Goal: Check status: Check status

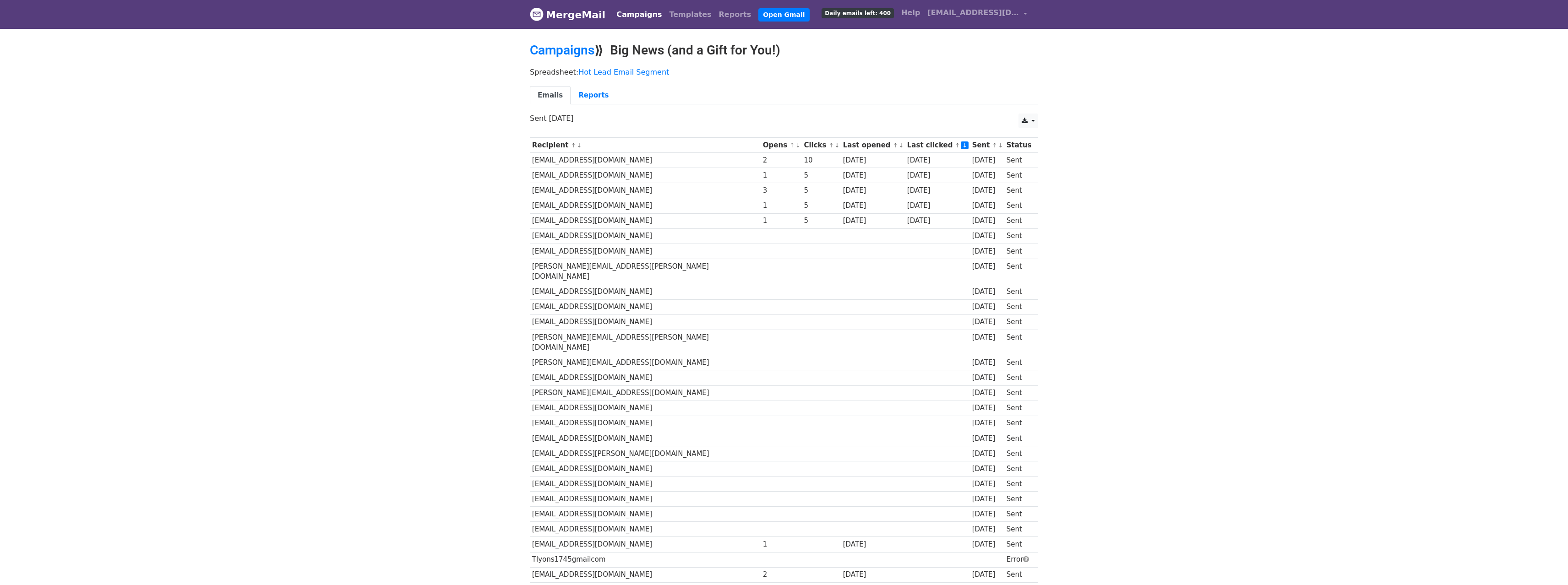
click at [835, 147] on link "↓" at bounding box center [837, 145] width 5 height 7
click at [789, 107] on div "Emails Reports" at bounding box center [784, 97] width 522 height 23
click at [761, 148] on th "Opens ↑ ↓" at bounding box center [782, 145] width 41 height 15
click at [796, 146] on link "↓" at bounding box center [798, 145] width 5 height 7
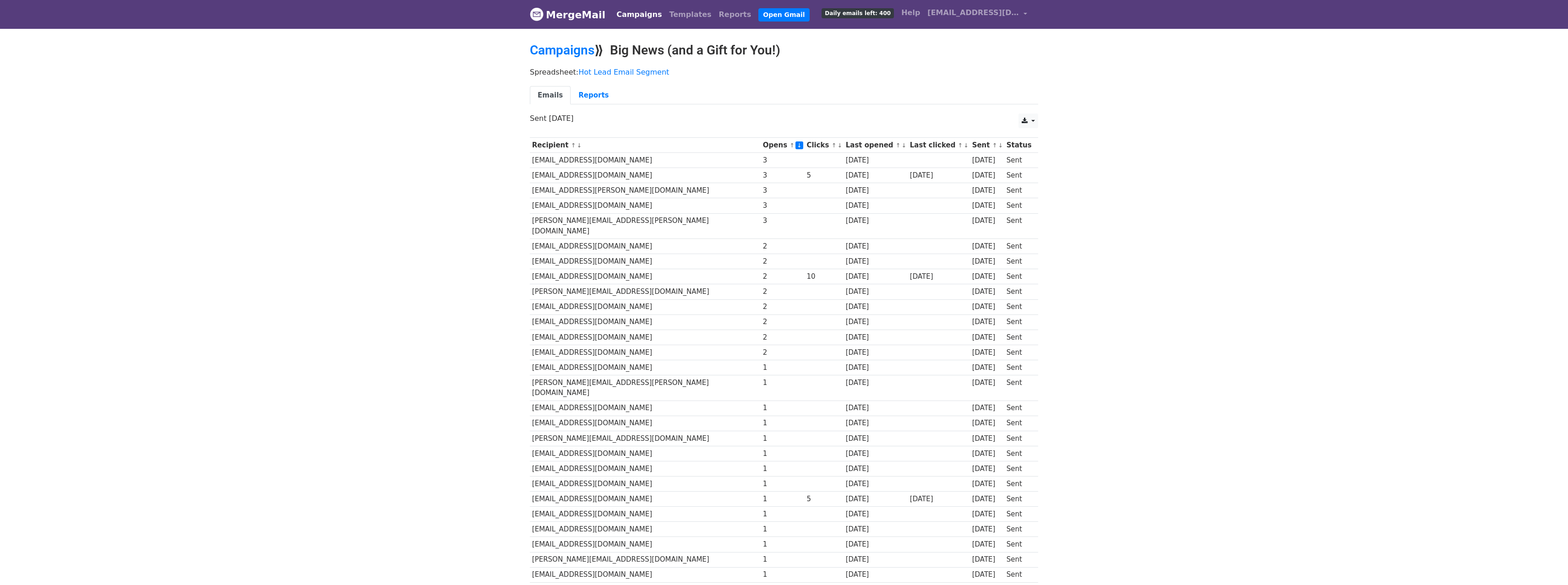
click at [901, 146] on link "↓" at bounding box center [904, 145] width 5 height 7
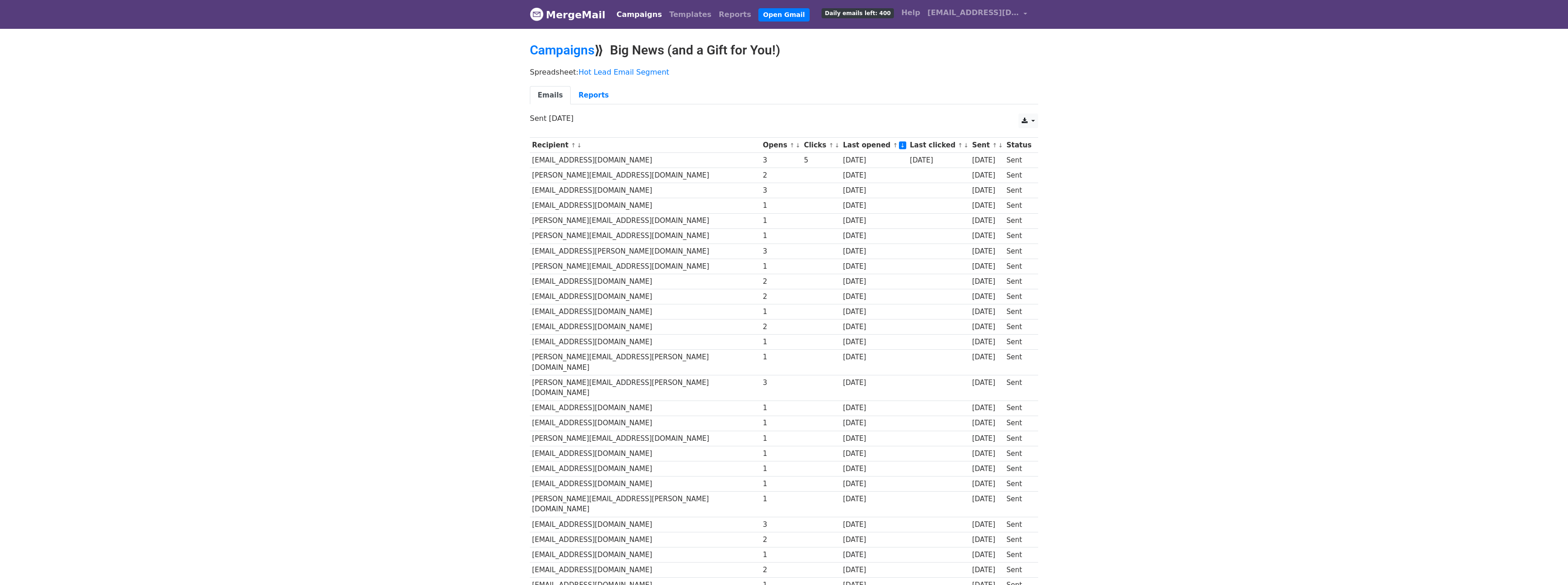
click at [964, 147] on link "↓" at bounding box center [966, 145] width 5 height 7
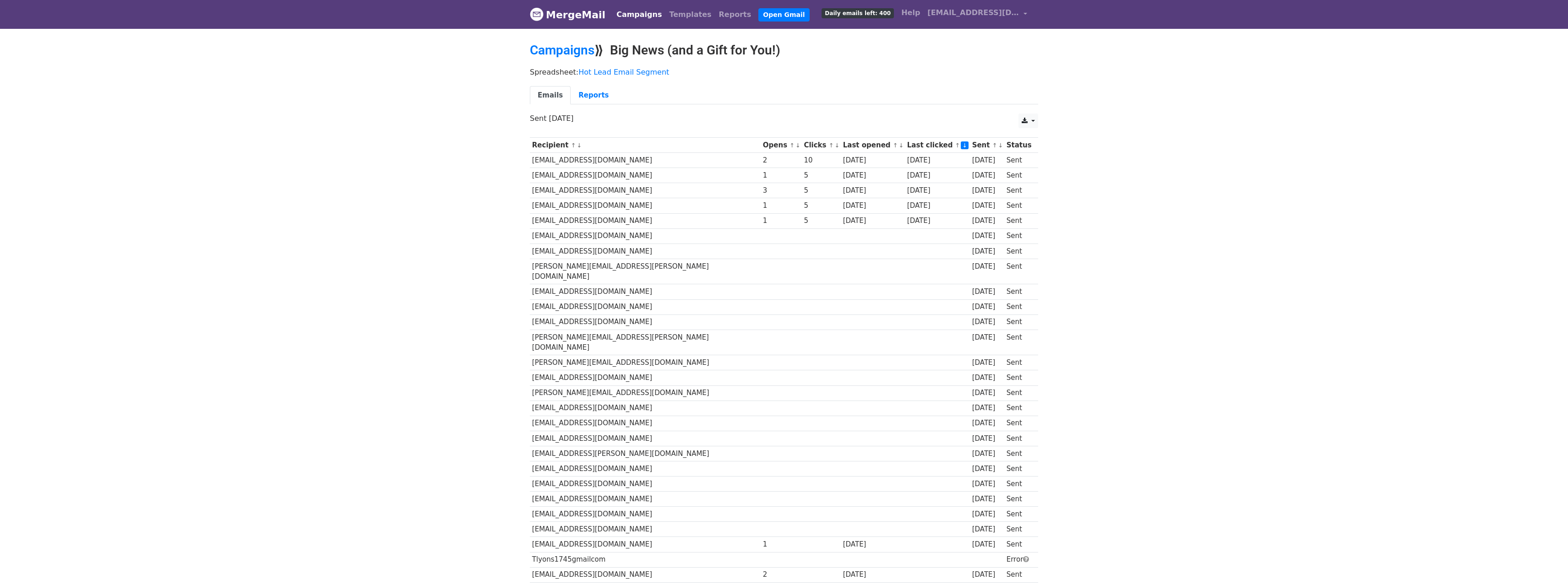
click at [899, 146] on link "↓" at bounding box center [901, 145] width 5 height 7
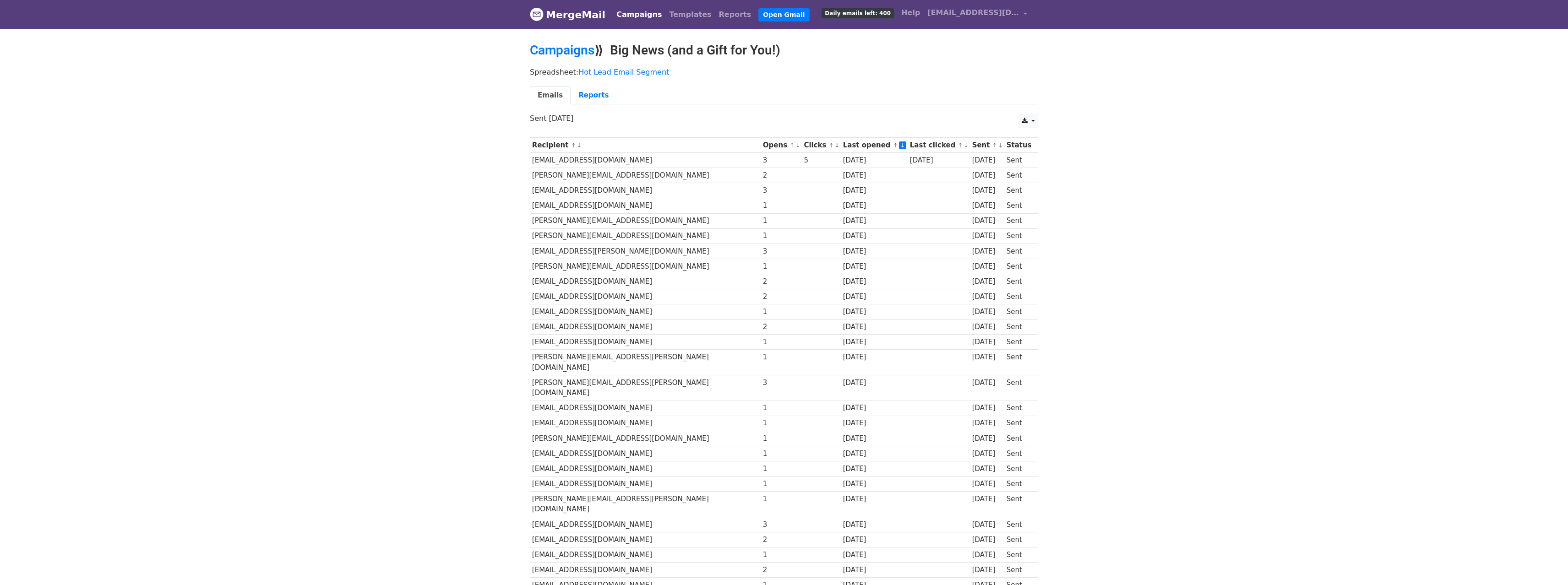
click at [835, 147] on link "↓" at bounding box center [837, 145] width 5 height 7
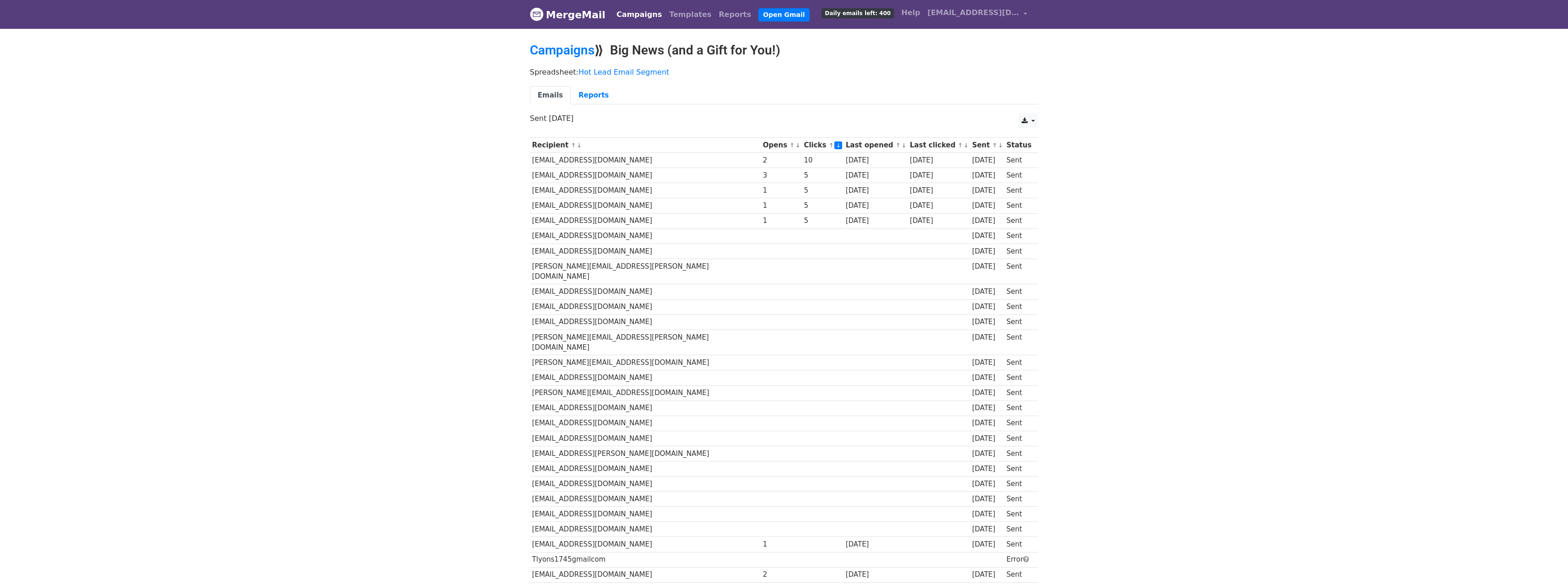
click at [787, 108] on div "Emails Reports" at bounding box center [784, 97] width 522 height 23
